Goal: Task Accomplishment & Management: Manage account settings

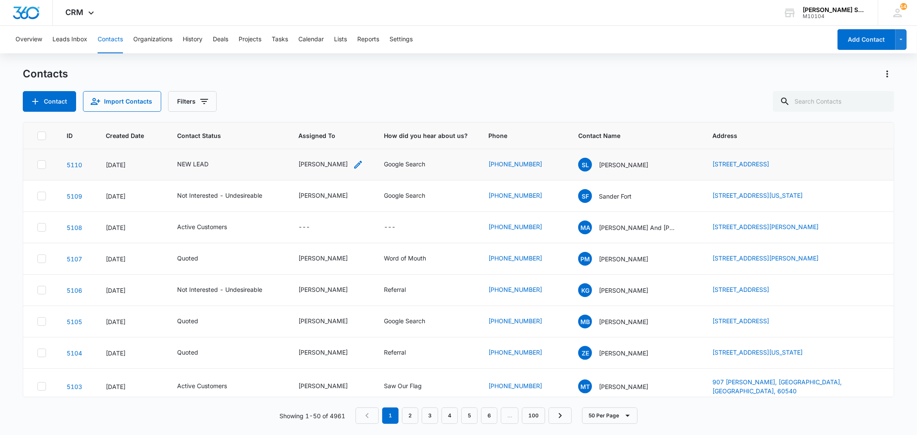
click at [327, 162] on div "[PERSON_NAME]" at bounding box center [322, 163] width 49 height 9
click at [341, 105] on icon "Remove Kenneth Florman" at bounding box center [339, 108] width 6 height 6
type input "ji"
click at [308, 144] on p "[PERSON_NAME]" at bounding box center [299, 139] width 19 height 9
click at [380, 138] on th "How did you hear about us?" at bounding box center [425, 135] width 104 height 27
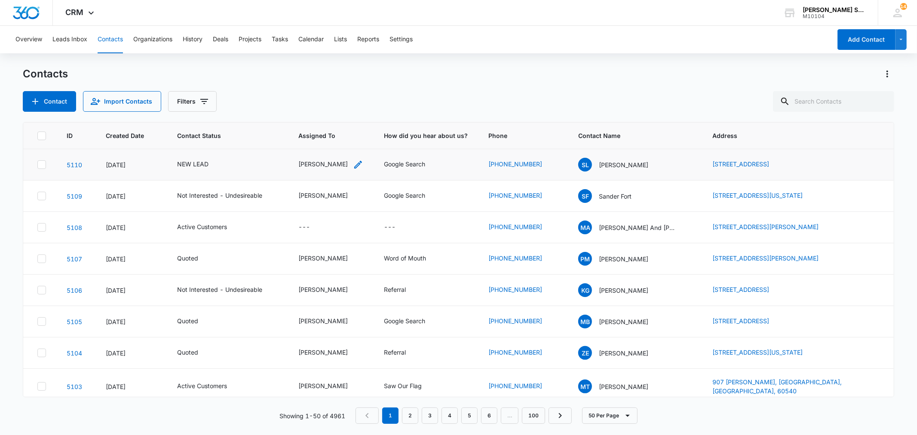
click at [336, 166] on div "[PERSON_NAME]" at bounding box center [322, 163] width 49 height 9
click at [366, 141] on button "Save" at bounding box center [370, 136] width 25 height 16
click at [201, 162] on div "NEW LEAD" at bounding box center [192, 163] width 31 height 9
click at [202, 110] on icon "Remove NEW LEAD" at bounding box center [202, 108] width 6 height 6
click at [220, 131] on button "Save" at bounding box center [226, 136] width 25 height 16
